Goal: Obtain resource: Obtain resource

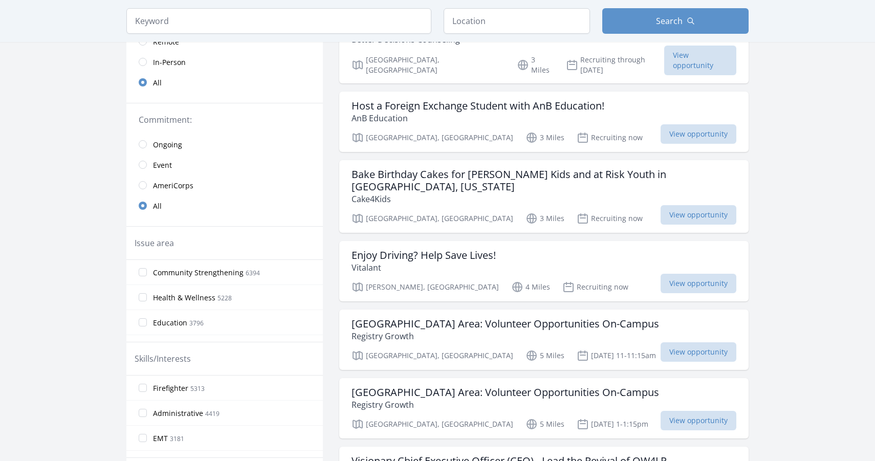
scroll to position [138, 0]
click at [681, 204] on span "View opportunity" at bounding box center [699, 213] width 76 height 19
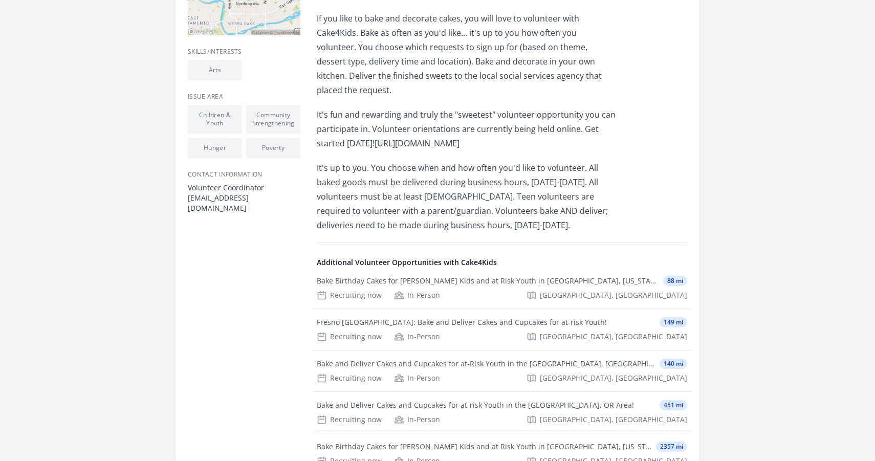
scroll to position [381, 0]
drag, startPoint x: 370, startPoint y: 89, endPoint x: 541, endPoint y: 92, distance: 170.9
click at [541, 106] on p "It's fun and rewarding and truly the "sweetest" volunteer opportunity you can p…" at bounding box center [466, 127] width 299 height 43
copy p "[URL][DOMAIN_NAME]"
